Goal: Task Accomplishment & Management: Manage account settings

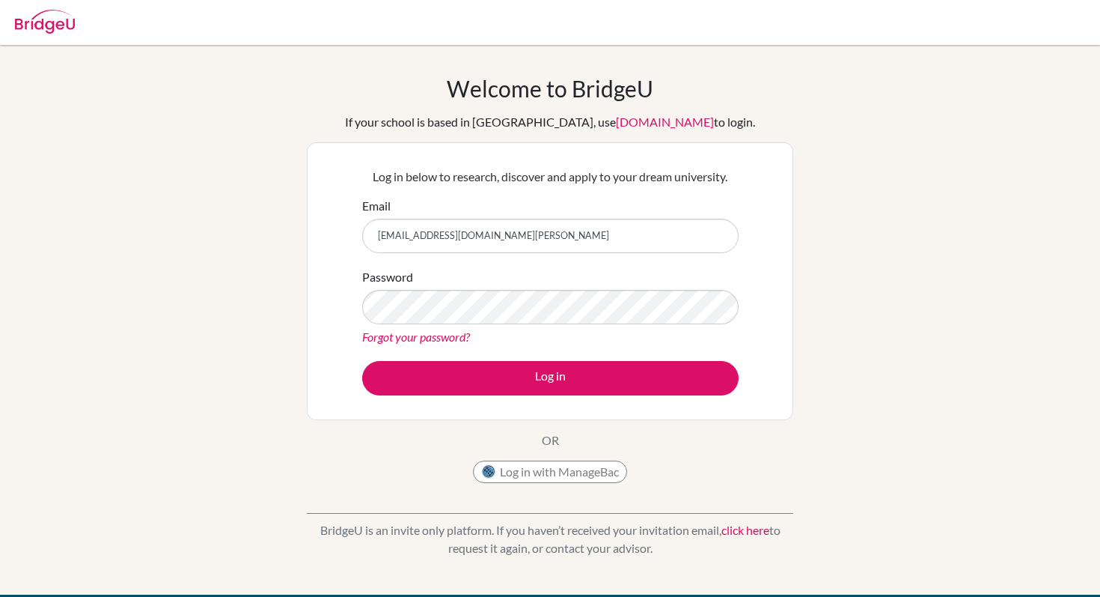
click at [576, 225] on input "[EMAIL_ADDRESS][DOMAIN_NAME][PERSON_NAME]" at bounding box center [550, 236] width 377 height 34
type input "[EMAIL_ADDRESS][DOMAIN_NAME][PERSON_NAME]"
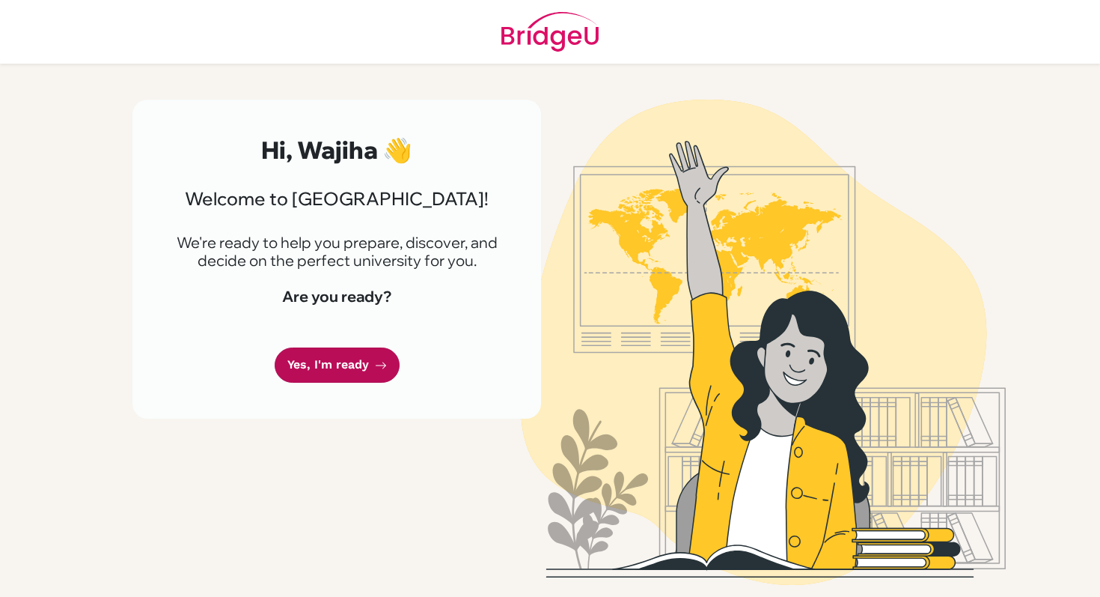
click at [368, 367] on link "Yes, I'm ready" at bounding box center [337, 364] width 125 height 35
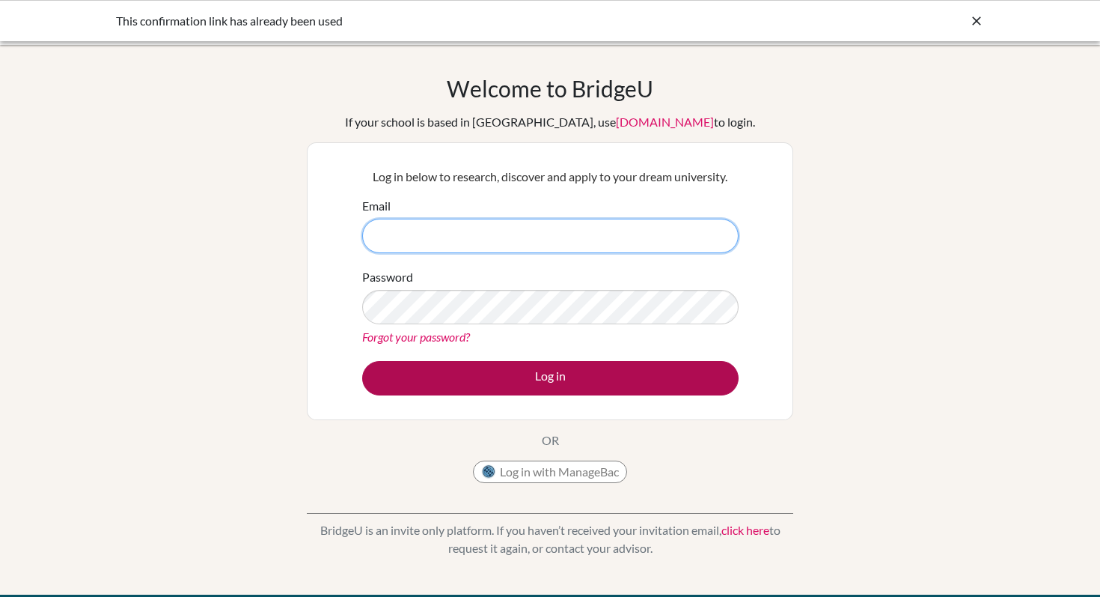
type input "[EMAIL_ADDRESS][DOMAIN_NAME][PERSON_NAME]"
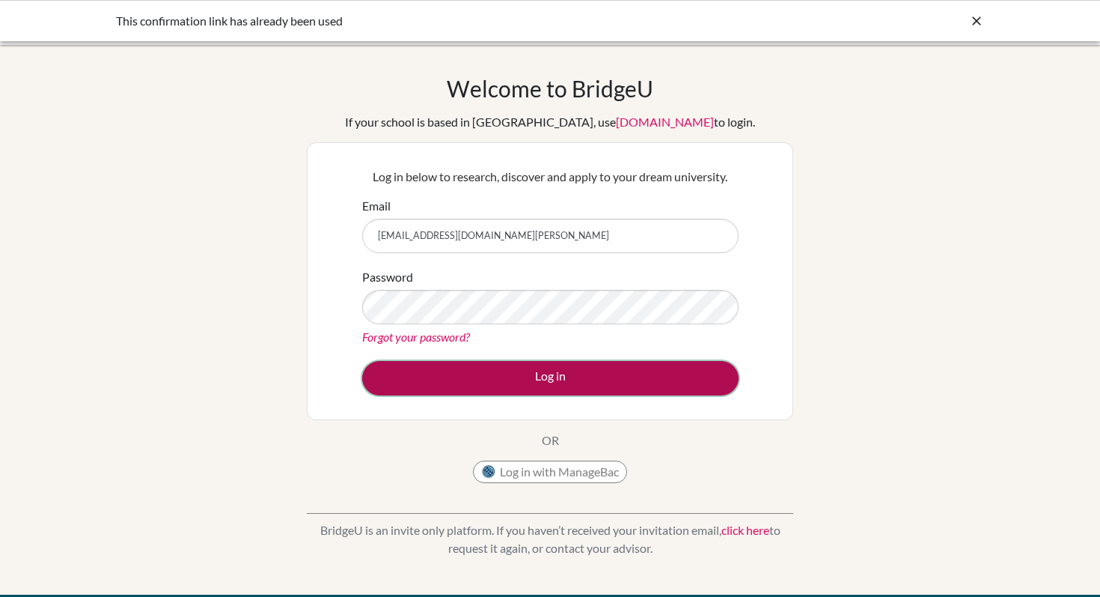
click at [597, 388] on button "Log in" at bounding box center [550, 378] width 377 height 34
click at [603, 386] on button "Log in" at bounding box center [550, 378] width 377 height 34
